Goal: Task Accomplishment & Management: Manage account settings

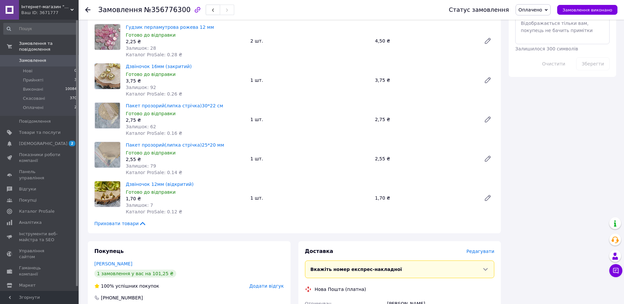
scroll to position [590, 0]
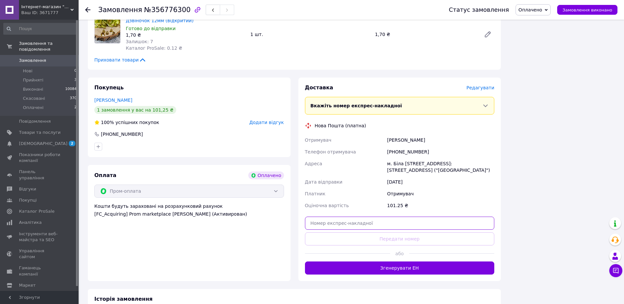
click at [368, 223] on input "text" at bounding box center [400, 223] width 190 height 13
paste input "20451225296057"
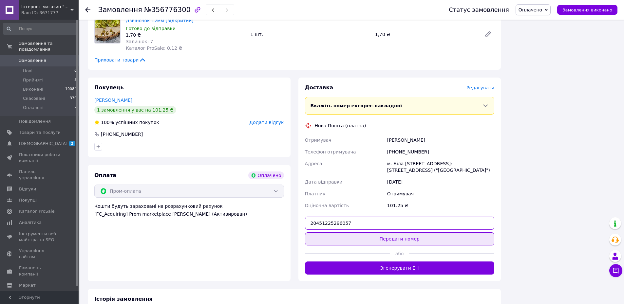
type input "20451225296057"
click at [375, 237] on button "Передати номер" at bounding box center [400, 239] width 190 height 13
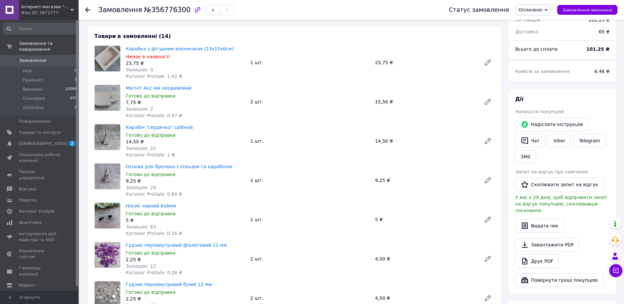
scroll to position [0, 0]
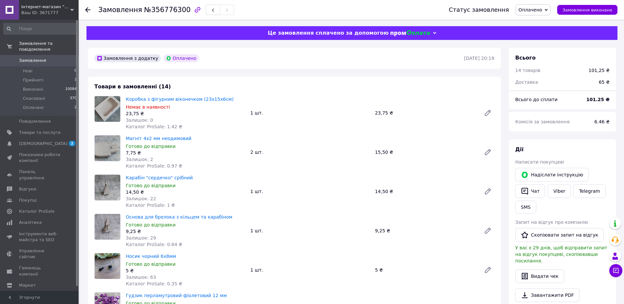
click at [530, 9] on span "Оплачено" at bounding box center [531, 9] width 24 height 5
click at [533, 32] on li "Виконано" at bounding box center [533, 33] width 34 height 10
